Goal: Check status: Check status

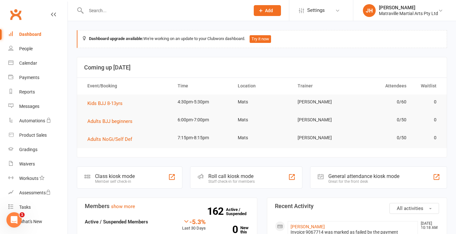
click at [139, 8] on input "text" at bounding box center [164, 10] width 161 height 9
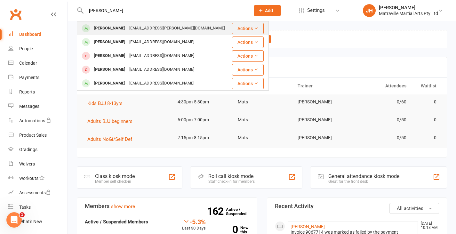
type input "[PERSON_NAME]"
click at [121, 26] on div "[PERSON_NAME]" at bounding box center [110, 28] width 36 height 9
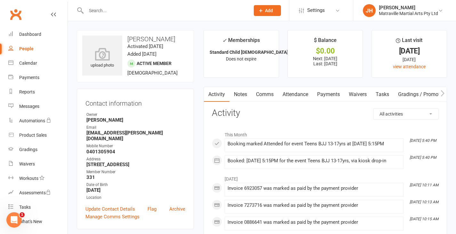
click at [334, 97] on link "Payments" at bounding box center [329, 94] width 32 height 15
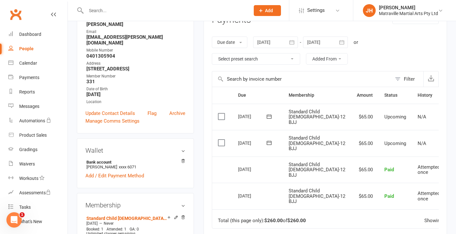
scroll to position [97, 0]
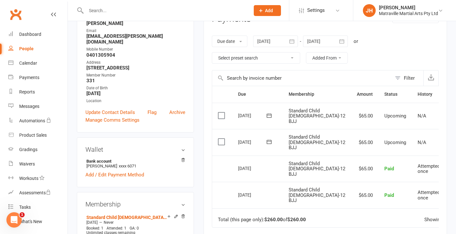
click at [295, 42] on icon "button" at bounding box center [292, 41] width 6 height 6
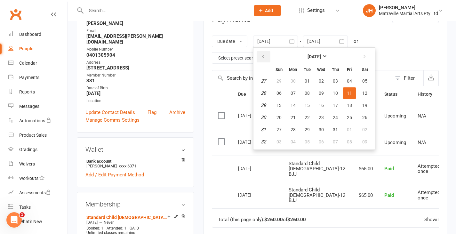
click at [264, 56] on icon "button" at bounding box center [263, 56] width 4 height 5
click at [359, 54] on button "button" at bounding box center [365, 57] width 14 height 12
click at [309, 127] on span "27" at bounding box center [307, 129] width 5 height 5
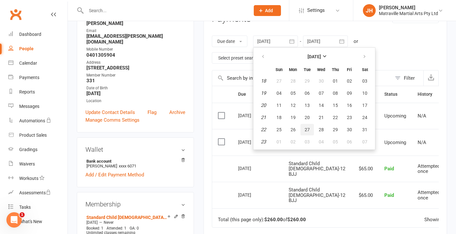
type input "[DATE]"
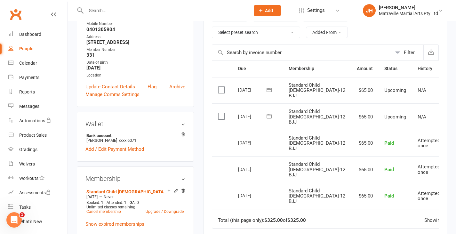
scroll to position [123, 0]
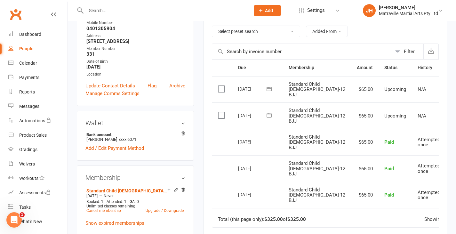
click at [29, 49] on div "People" at bounding box center [26, 48] width 14 height 5
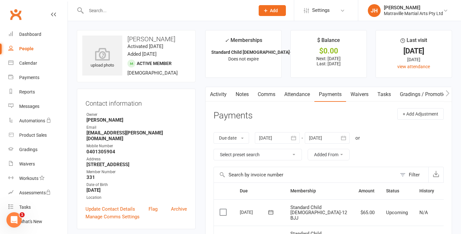
select select "100"
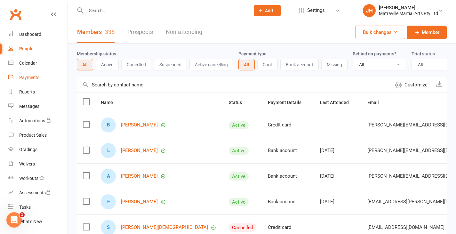
click at [28, 74] on link "Payments" at bounding box center [37, 77] width 59 height 14
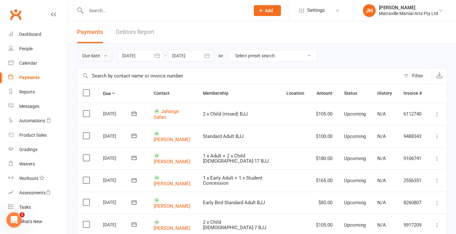
click at [91, 53] on button "Due date" at bounding box center [95, 56] width 36 height 12
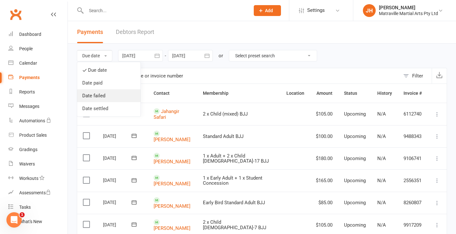
click at [98, 93] on link "Date failed" at bounding box center [108, 95] width 63 height 13
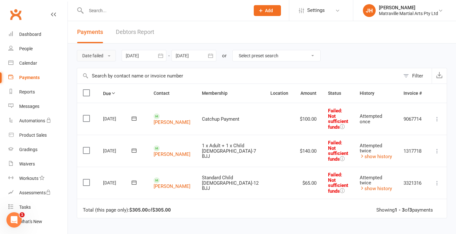
click at [106, 57] on button "Date failed" at bounding box center [96, 56] width 39 height 12
click at [102, 67] on link "Due date" at bounding box center [108, 70] width 63 height 13
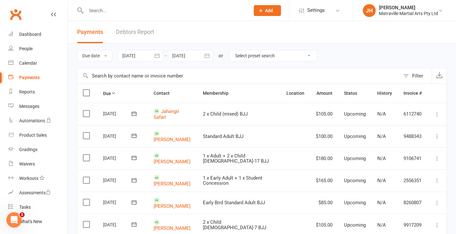
click at [210, 61] on button "button" at bounding box center [207, 56] width 12 height 12
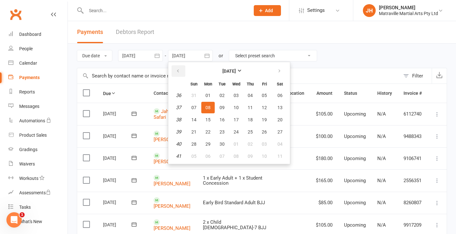
click at [183, 73] on button "button" at bounding box center [179, 71] width 14 height 12
click at [225, 123] on button "12" at bounding box center [221, 120] width 13 height 12
type input "[DATE]"
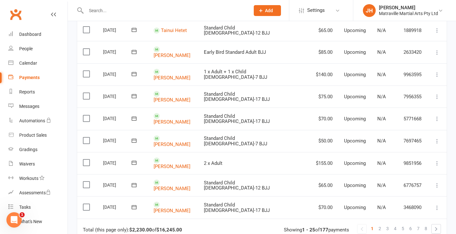
scroll to position [439, 0]
click at [378, 224] on link "2" at bounding box center [380, 228] width 8 height 9
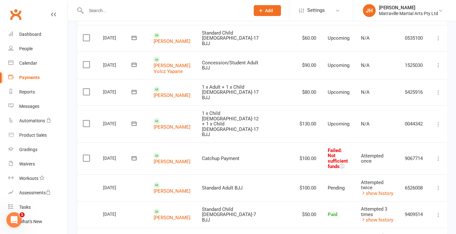
scroll to position [330, 0]
click at [371, 190] on link "show history" at bounding box center [377, 193] width 32 height 6
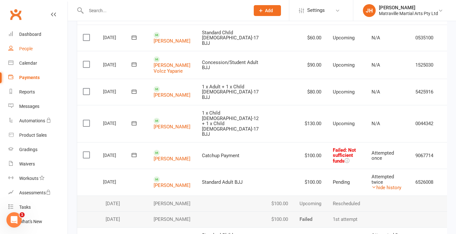
click at [36, 48] on link "People" at bounding box center [37, 49] width 59 height 14
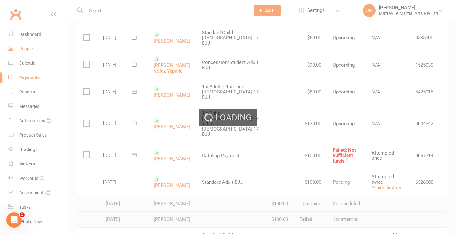
click at [36, 48] on div "Loading" at bounding box center [228, 117] width 456 height 234
select select "100"
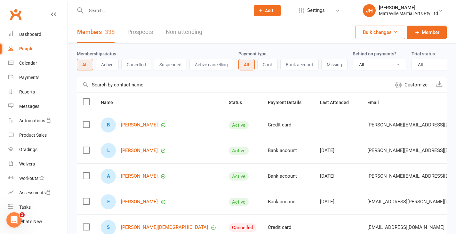
click at [27, 50] on div "People" at bounding box center [26, 48] width 14 height 5
